Goal: Information Seeking & Learning: Learn about a topic

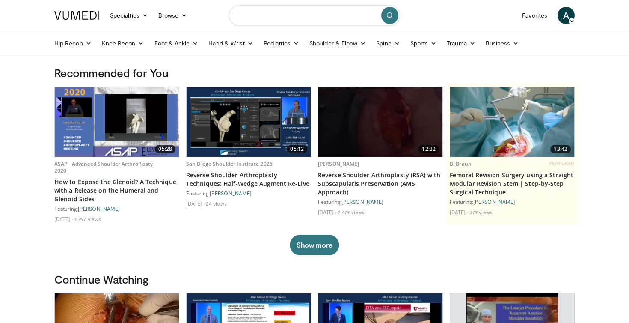
click at [254, 15] on input "Search topics, interventions" at bounding box center [314, 15] width 171 height 21
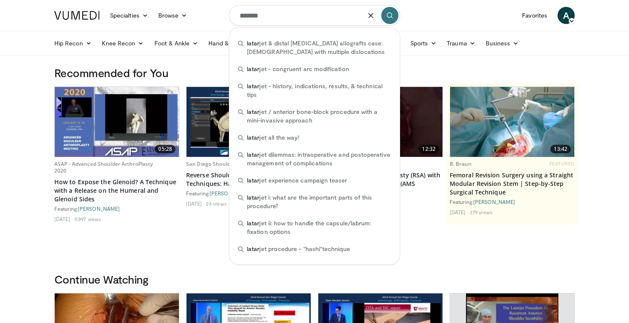
type input "********"
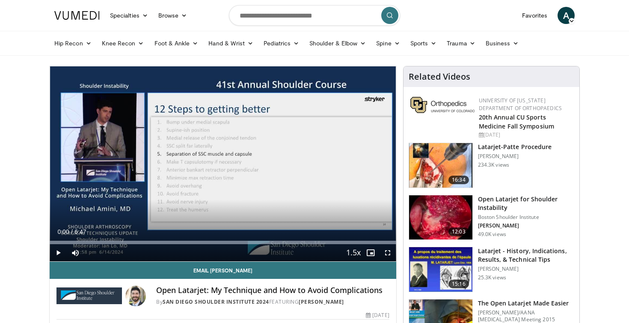
drag, startPoint x: 293, startPoint y: 11, endPoint x: 25, endPoint y: 148, distance: 300.8
click at [58, 250] on span "Video Player" at bounding box center [58, 252] width 17 height 17
click at [387, 250] on span "Video Player" at bounding box center [387, 252] width 17 height 17
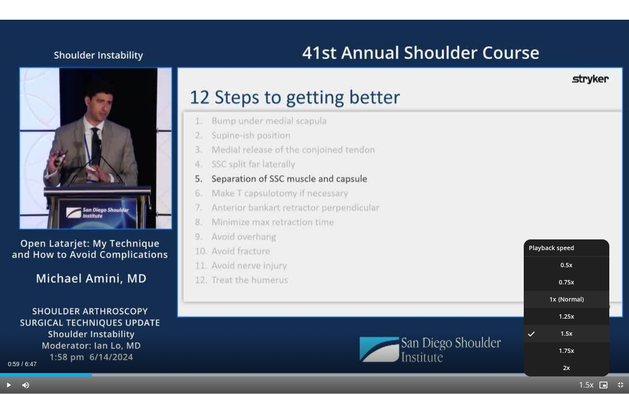
click at [568, 297] on li "1x" at bounding box center [567, 299] width 86 height 17
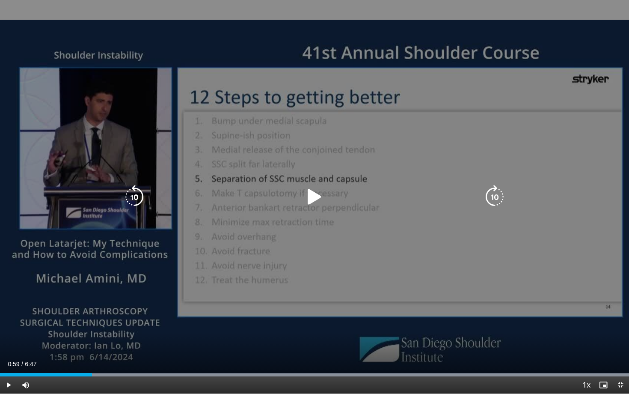
click at [311, 202] on icon "Video Player" at bounding box center [315, 197] width 24 height 24
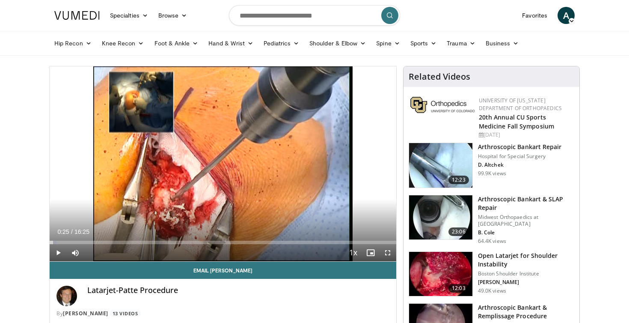
click at [442, 272] on img at bounding box center [440, 274] width 63 height 45
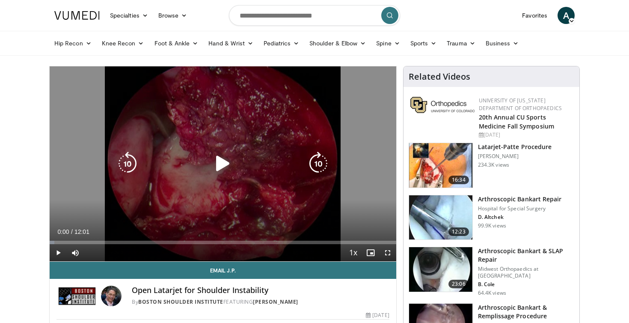
click at [230, 158] on icon "Video Player" at bounding box center [223, 164] width 24 height 24
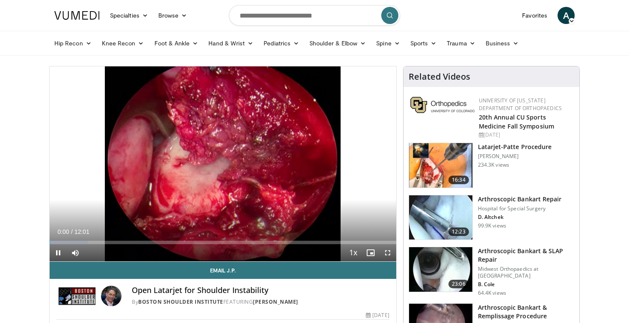
click at [391, 252] on span "Video Player" at bounding box center [387, 252] width 17 height 17
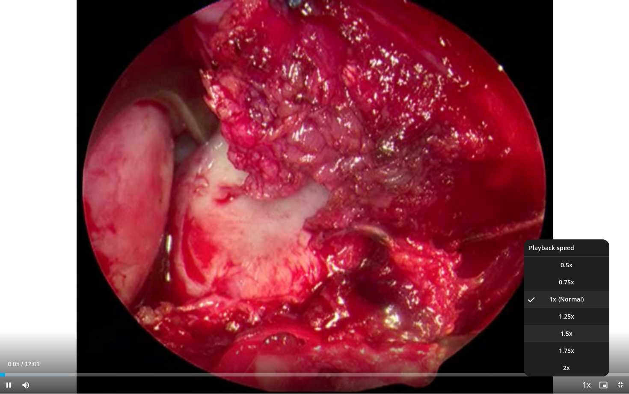
click at [564, 322] on span "1.5x" at bounding box center [567, 333] width 12 height 9
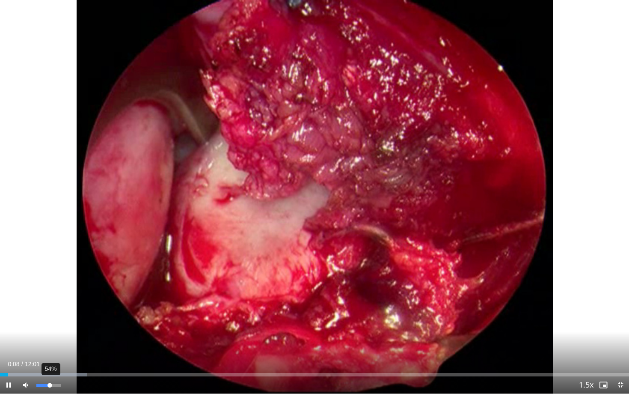
click at [50, 322] on div "54%" at bounding box center [48, 385] width 24 height 3
click at [48, 322] on div "Volume Level" at bounding box center [42, 385] width 12 height 3
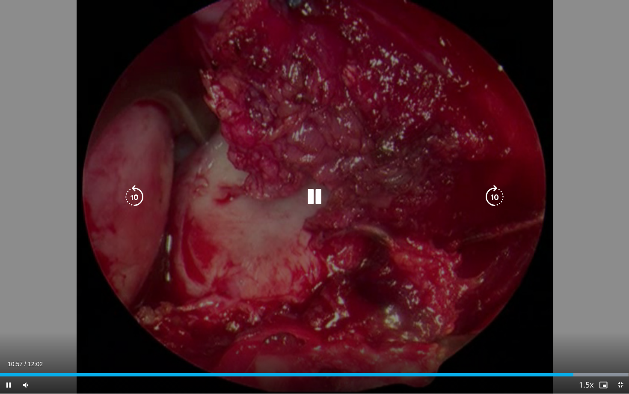
click at [317, 190] on icon "Video Player" at bounding box center [315, 197] width 24 height 24
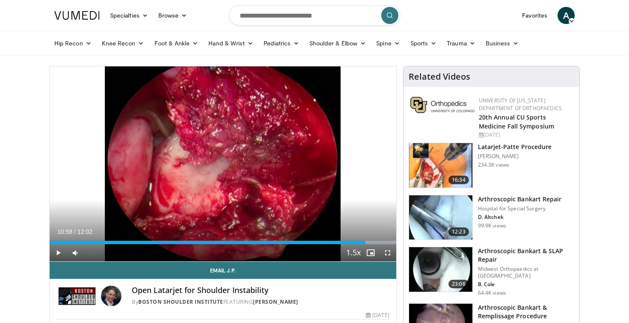
click at [57, 256] on span "Video Player" at bounding box center [58, 252] width 17 height 17
click at [389, 257] on span "Video Player" at bounding box center [387, 252] width 17 height 17
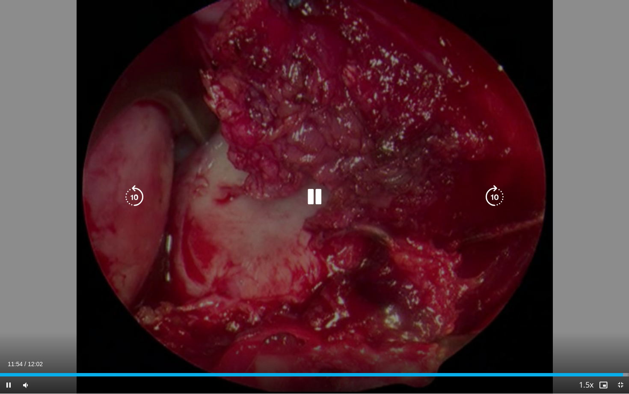
click at [311, 194] on icon "Video Player" at bounding box center [315, 197] width 24 height 24
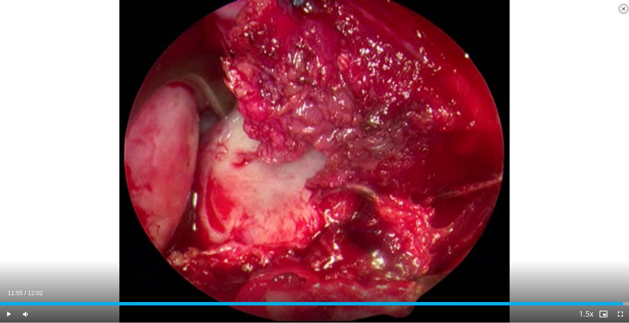
scroll to position [422, 0]
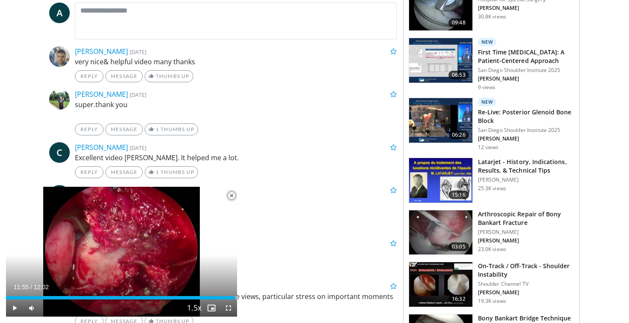
click at [420, 181] on img at bounding box center [440, 180] width 63 height 45
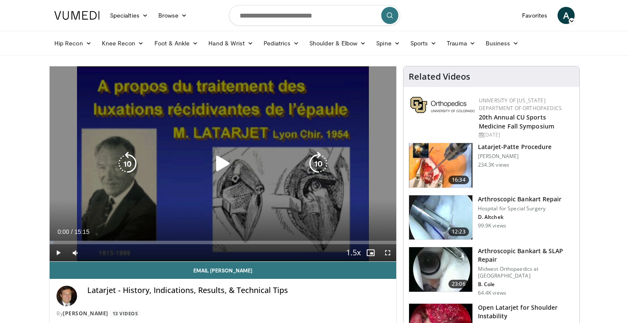
click at [219, 164] on icon "Video Player" at bounding box center [223, 164] width 24 height 24
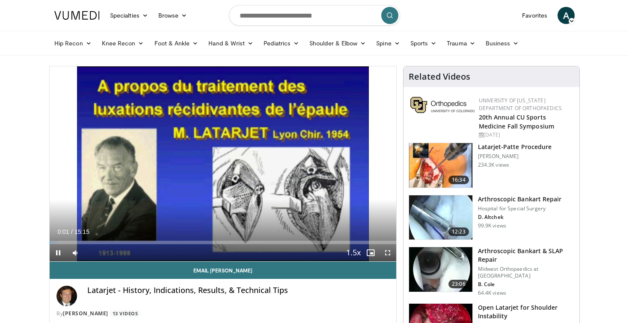
click at [387, 253] on span "Video Player" at bounding box center [387, 252] width 17 height 17
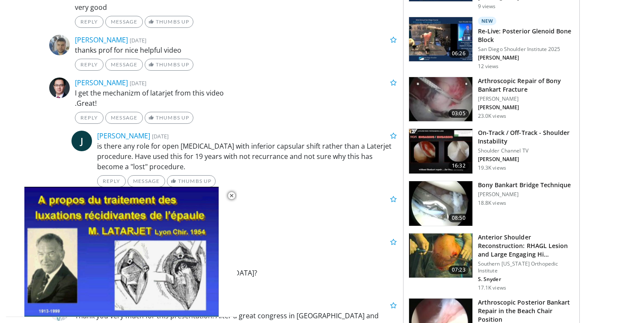
scroll to position [557, 0]
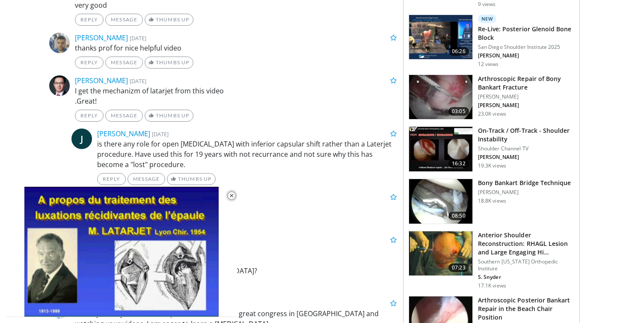
click at [426, 146] on img at bounding box center [440, 149] width 63 height 45
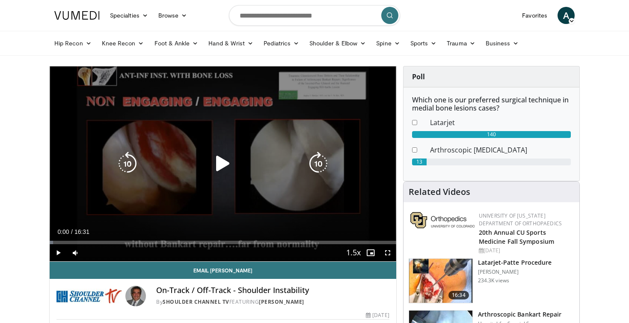
click at [218, 161] on icon "Video Player" at bounding box center [223, 164] width 24 height 24
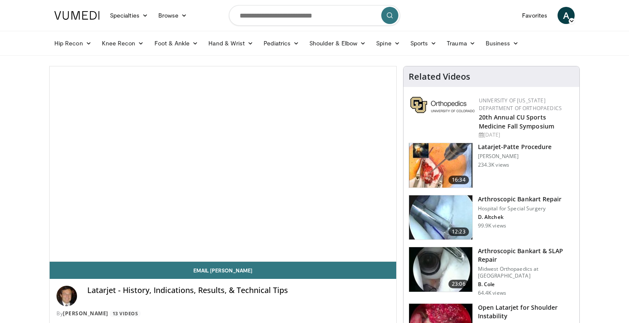
scroll to position [557, 0]
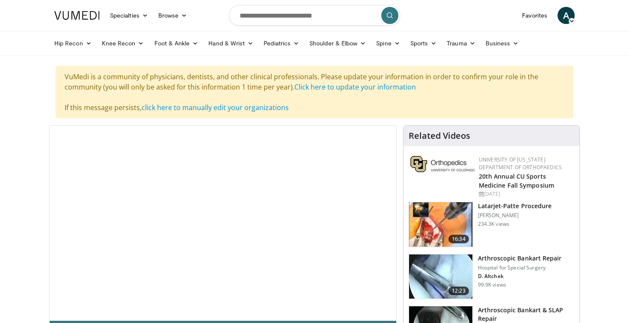
scroll to position [422, 0]
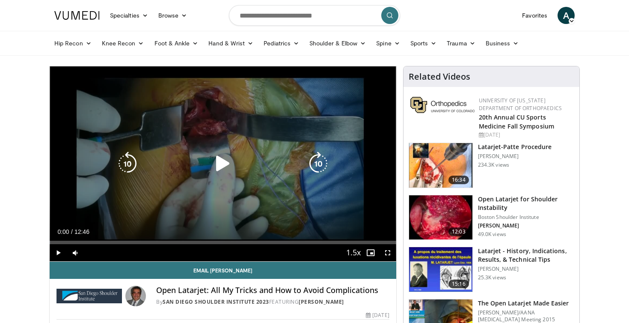
click at [218, 161] on icon "Video Player" at bounding box center [223, 164] width 24 height 24
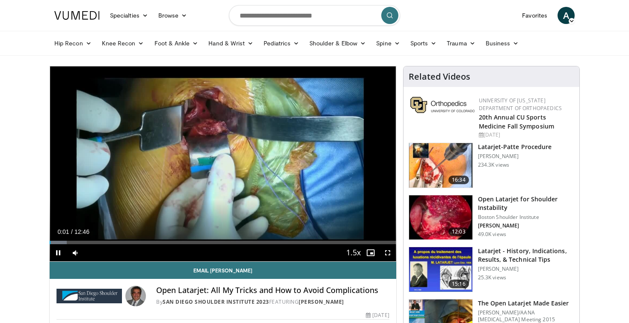
click at [387, 251] on span "Video Player" at bounding box center [387, 252] width 17 height 17
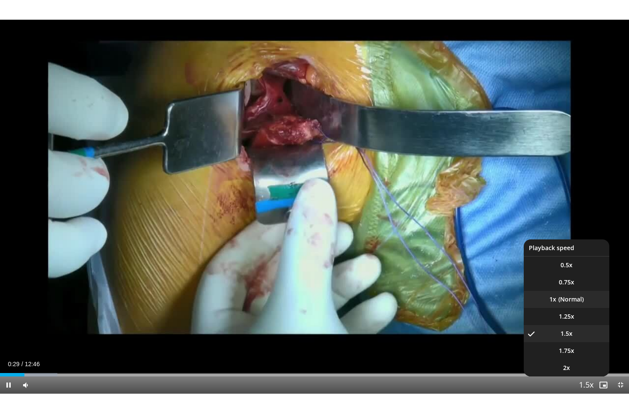
click at [563, 305] on li "1x" at bounding box center [567, 299] width 86 height 17
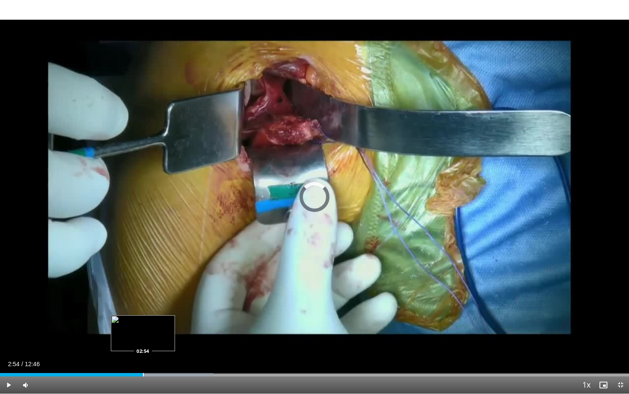
click at [143, 322] on div "Progress Bar" at bounding box center [143, 374] width 1 height 3
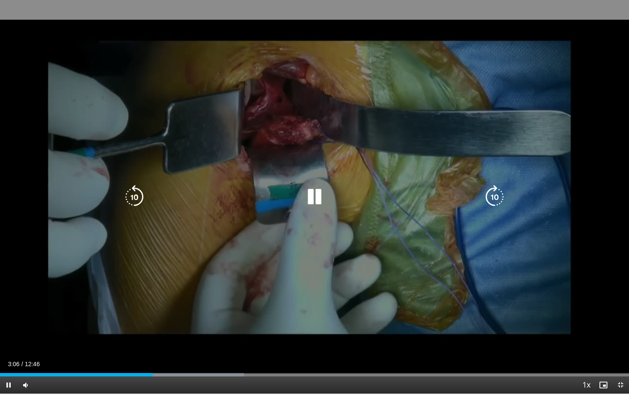
click at [313, 189] on icon "Video Player" at bounding box center [315, 197] width 24 height 24
click at [309, 194] on icon "Video Player" at bounding box center [315, 197] width 24 height 24
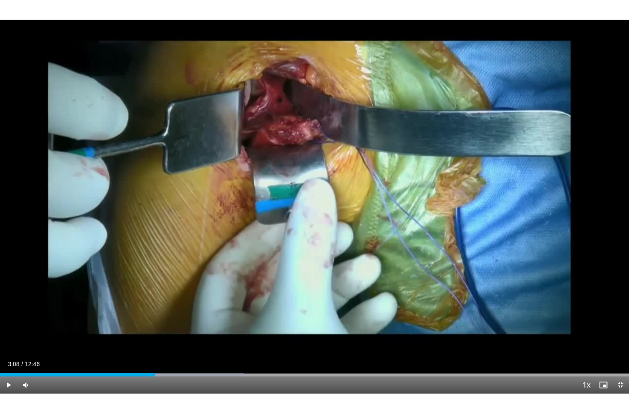
click at [309, 194] on div "10 seconds Tap to unmute" at bounding box center [314, 197] width 629 height 394
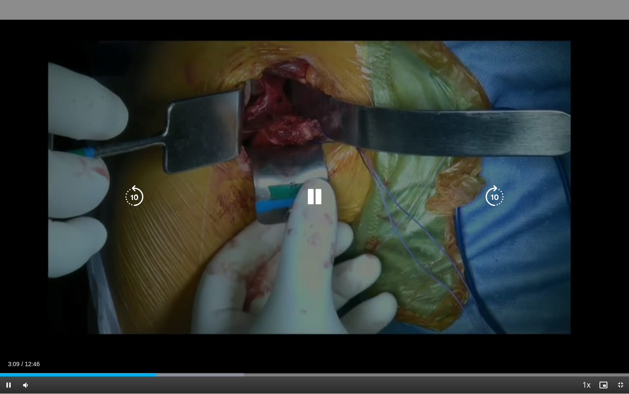
click at [316, 188] on icon "Video Player" at bounding box center [315, 197] width 24 height 24
click at [314, 188] on icon "Video Player" at bounding box center [315, 197] width 24 height 24
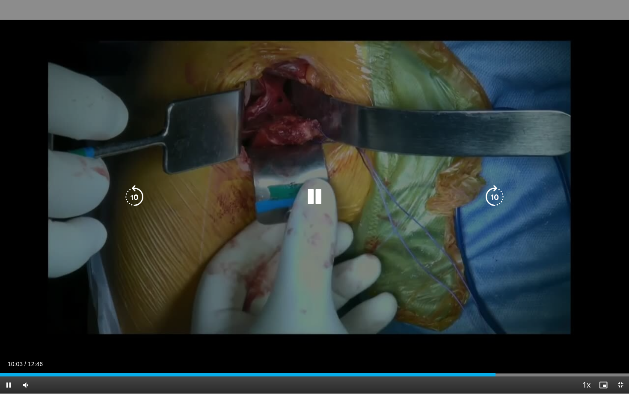
click at [318, 191] on icon "Video Player" at bounding box center [315, 197] width 24 height 24
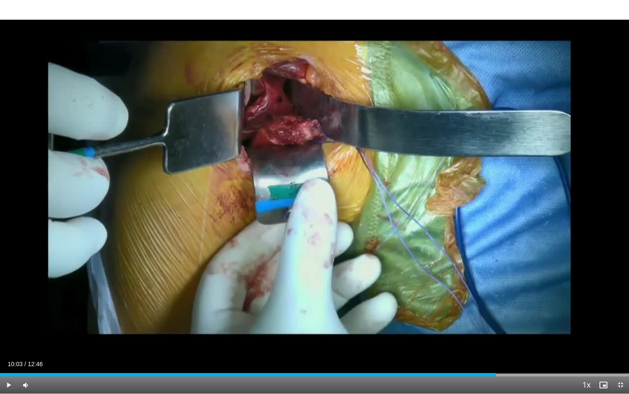
click at [11, 322] on span "Video Player" at bounding box center [8, 384] width 17 height 17
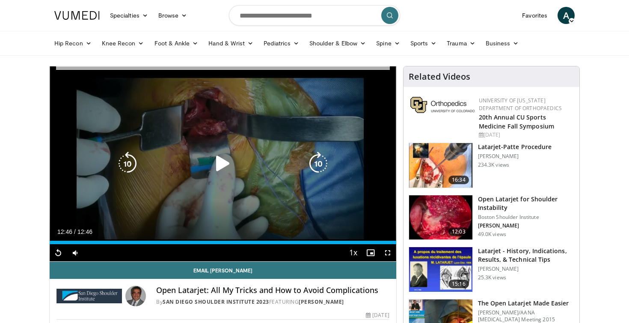
click at [215, 161] on icon "Video Player" at bounding box center [223, 164] width 24 height 24
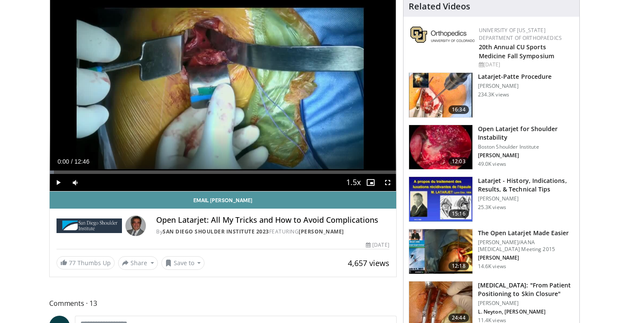
scroll to position [73, 0]
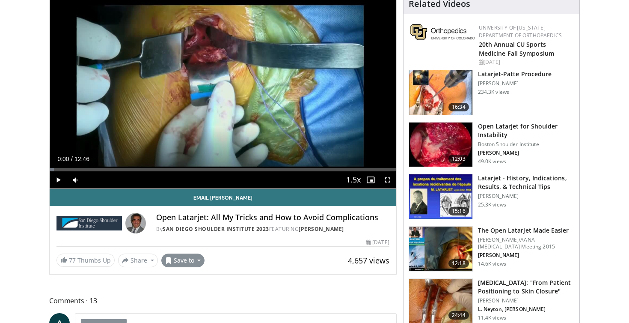
click at [193, 261] on button "Save to" at bounding box center [183, 260] width 44 height 14
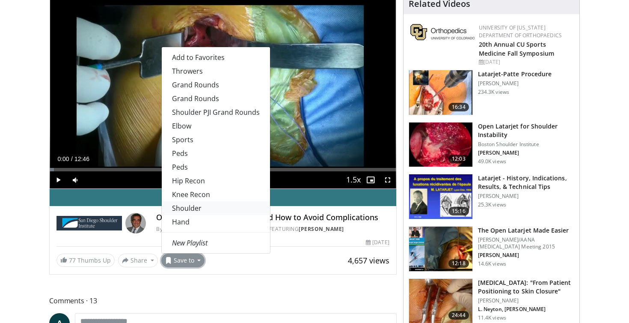
click at [191, 209] on link "Shoulder" at bounding box center [216, 208] width 108 height 14
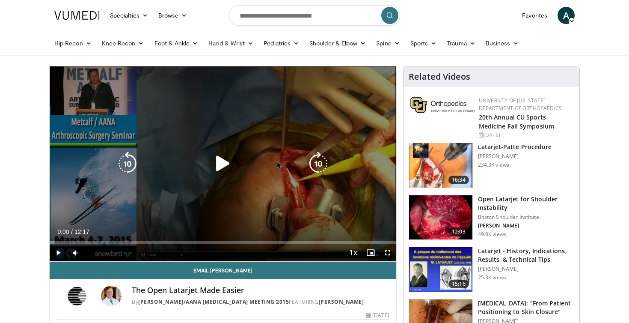
click at [213, 162] on icon "Video Player" at bounding box center [223, 164] width 24 height 24
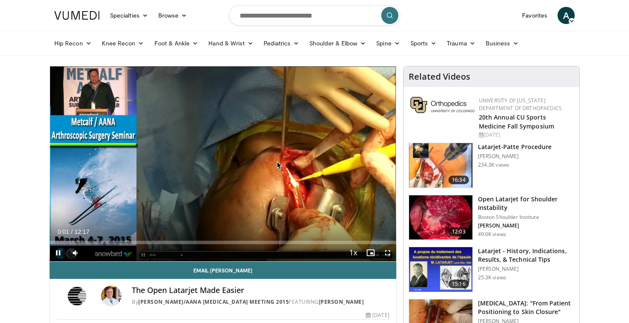
click at [388, 250] on span "Video Player" at bounding box center [387, 252] width 17 height 17
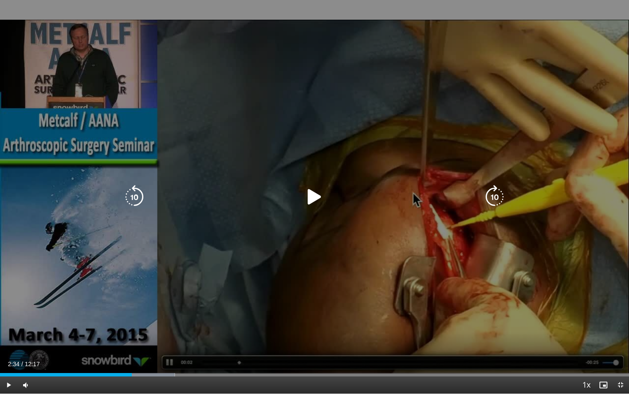
click at [365, 285] on div "10 seconds Tap to unmute" at bounding box center [314, 197] width 629 height 394
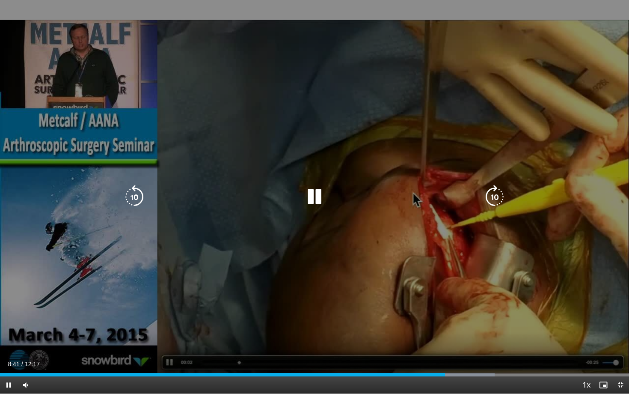
click at [339, 282] on div "10 seconds Tap to unmute" at bounding box center [314, 197] width 629 height 394
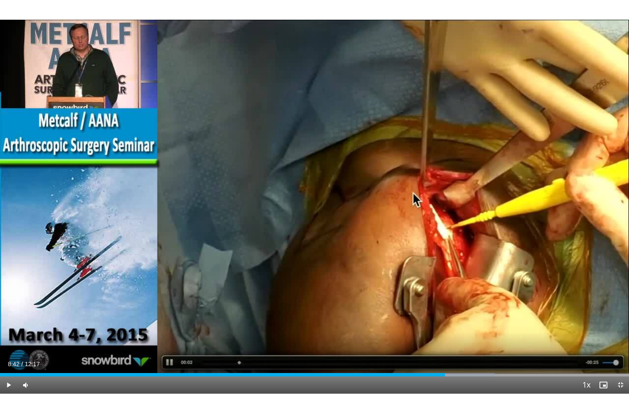
click at [339, 282] on div "10 seconds Tap to unmute" at bounding box center [314, 197] width 629 height 394
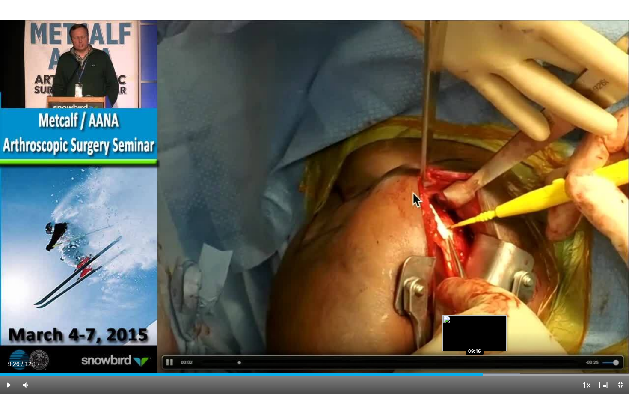
click at [475, 322] on div "Loaded : 82.67% 09:26 09:16" at bounding box center [314, 372] width 629 height 8
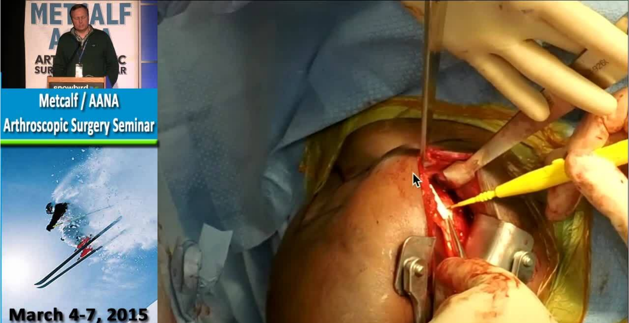
scroll to position [74, 0]
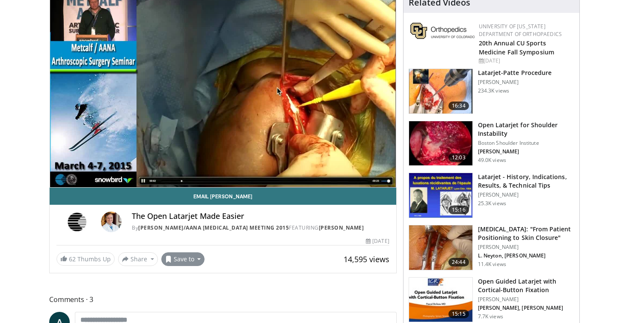
click at [176, 266] on button "Save to" at bounding box center [183, 259] width 44 height 14
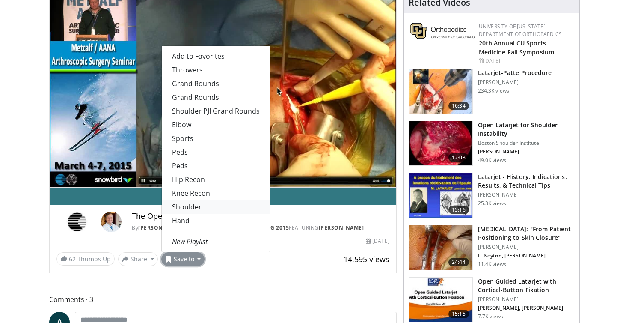
click at [184, 214] on link "Shoulder" at bounding box center [216, 207] width 108 height 14
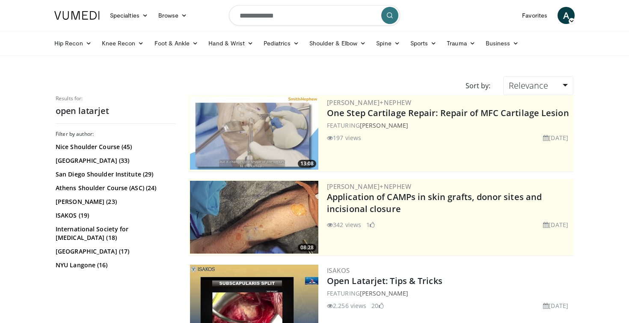
scroll to position [745, 0]
